Goal: Information Seeking & Learning: Learn about a topic

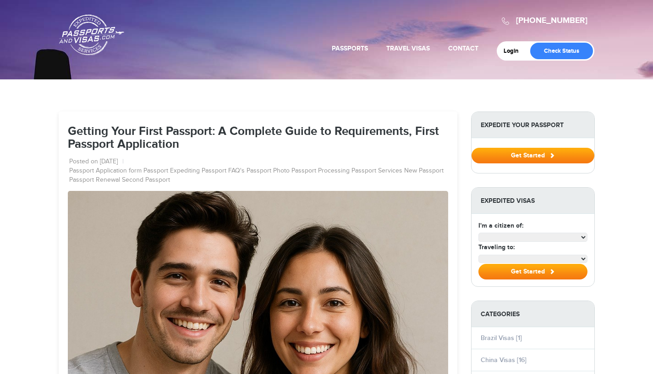
select select "**********"
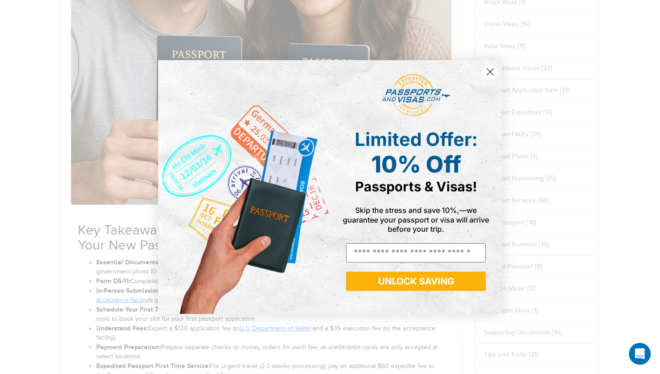
click at [489, 67] on circle "Close dialog" at bounding box center [490, 71] width 15 height 15
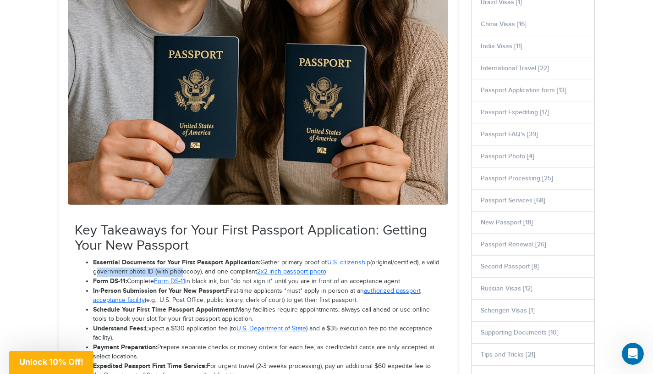
drag, startPoint x: 93, startPoint y: 274, endPoint x: 180, endPoint y: 268, distance: 86.8
click at [180, 268] on li "Essential Documents for Your First Passport Application: Gather primary proof o…" at bounding box center [267, 267] width 348 height 19
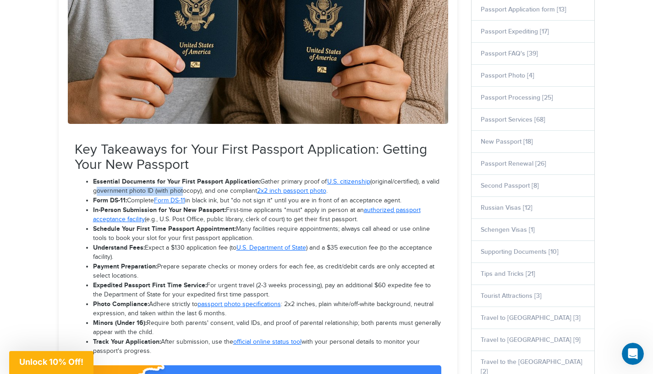
scroll to position [458, 0]
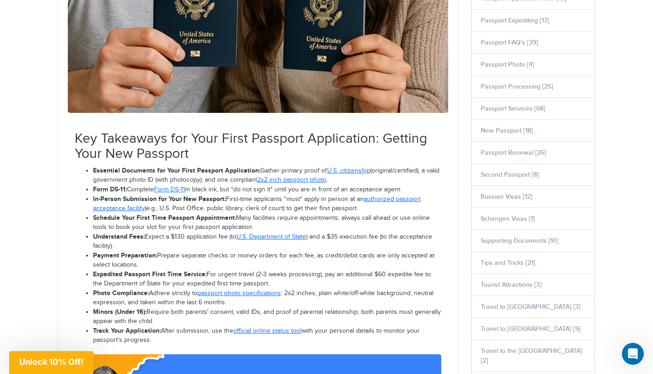
click at [279, 283] on li "Expedited Passport First Time Service: For urgent travel (2-3 weeks processing)…" at bounding box center [267, 278] width 348 height 19
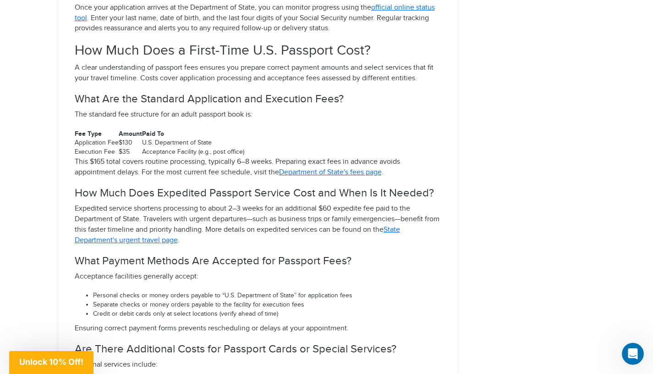
scroll to position [3666, 0]
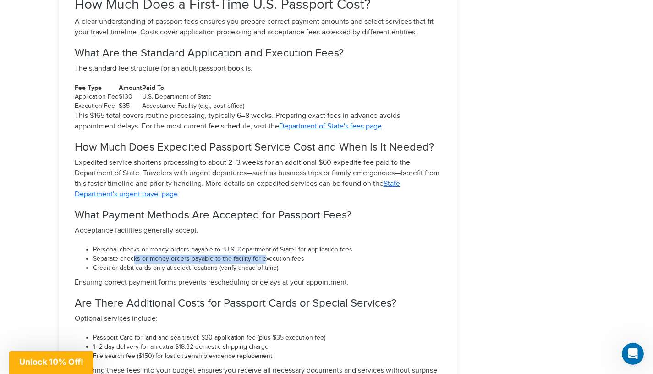
drag, startPoint x: 132, startPoint y: 247, endPoint x: 266, endPoint y: 244, distance: 133.9
click at [264, 254] on li "Separate checks or money orders payable to the facility for execution fees" at bounding box center [267, 258] width 348 height 9
drag, startPoint x: 99, startPoint y: 251, endPoint x: 227, endPoint y: 251, distance: 128.3
click at [211, 264] on li "Credit or debit cards only at select locations (verify ahead of time)" at bounding box center [267, 268] width 348 height 9
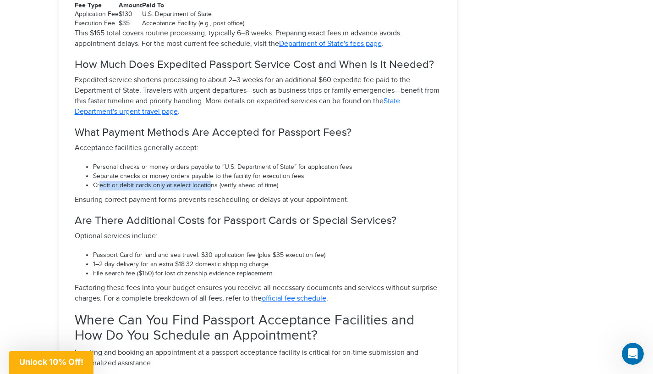
scroll to position [3758, 0]
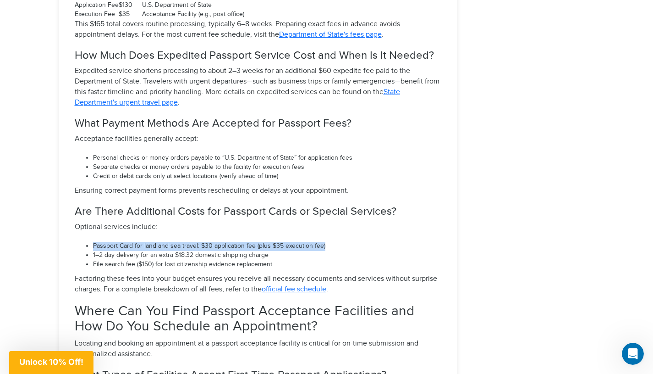
drag, startPoint x: 93, startPoint y: 232, endPoint x: 329, endPoint y: 231, distance: 235.6
click at [329, 242] on li "Passport Card for land and sea travel: $30 application fee (plus $35 execution …" at bounding box center [267, 246] width 348 height 9
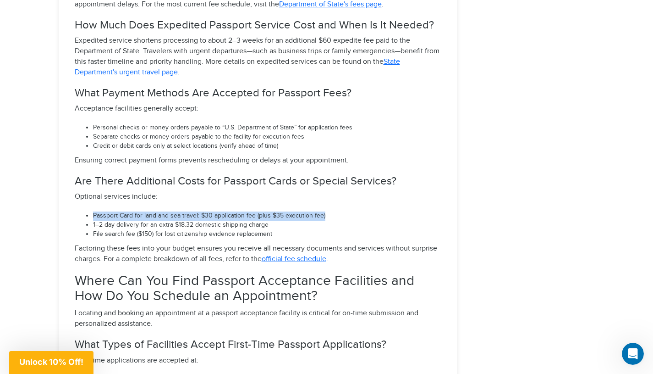
scroll to position [3804, 0]
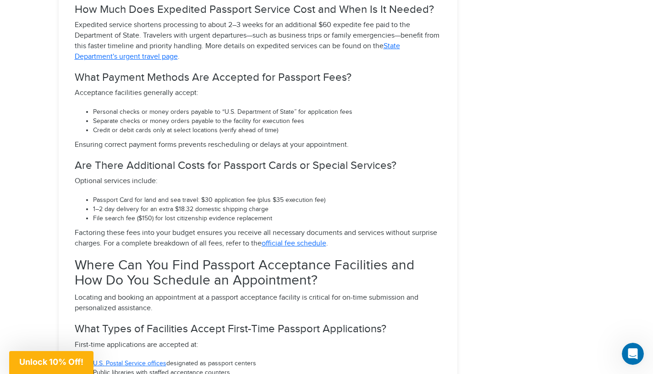
click at [138, 205] on li "1–2 day delivery for an extra $18.32 domestic shipping charge" at bounding box center [267, 209] width 348 height 9
drag, startPoint x: 139, startPoint y: 185, endPoint x: 186, endPoint y: 185, distance: 46.3
click at [186, 196] on li "Passport Card for land and sea travel: $30 application fee (plus $35 execution …" at bounding box center [267, 200] width 348 height 9
click at [223, 196] on li "Passport Card for land and sea travel: $30 application fee (plus $35 execution …" at bounding box center [267, 200] width 348 height 9
drag, startPoint x: 199, startPoint y: 185, endPoint x: 335, endPoint y: 186, distance: 136.1
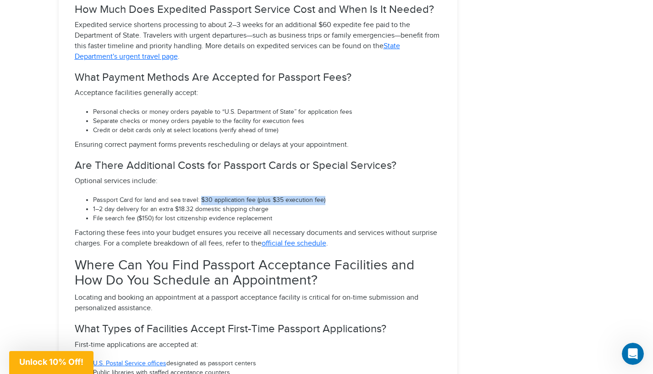
click at [335, 196] on li "Passport Card for land and sea travel: $30 application fee (plus $35 execution …" at bounding box center [267, 200] width 348 height 9
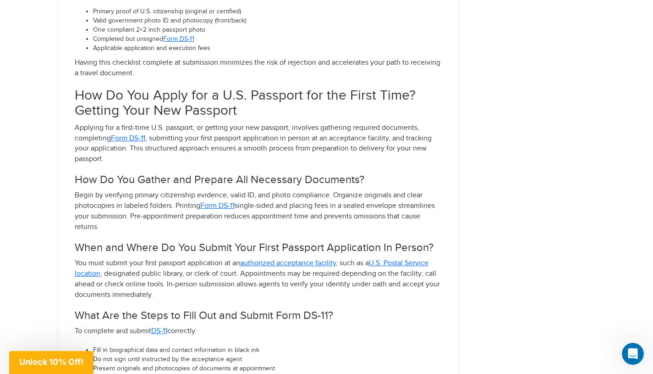
scroll to position [2704, 0]
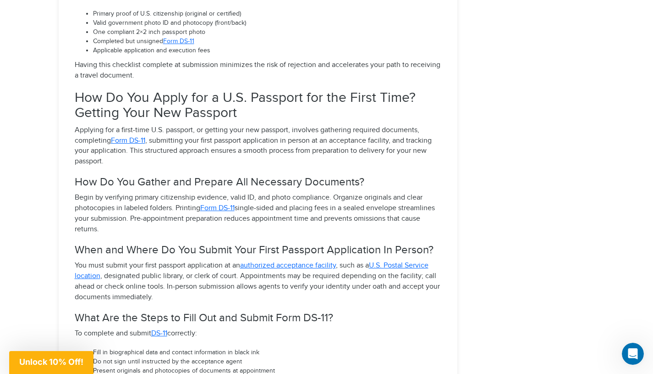
click at [158, 329] on u "DS-11" at bounding box center [159, 333] width 16 height 9
